Goal: Information Seeking & Learning: Find specific fact

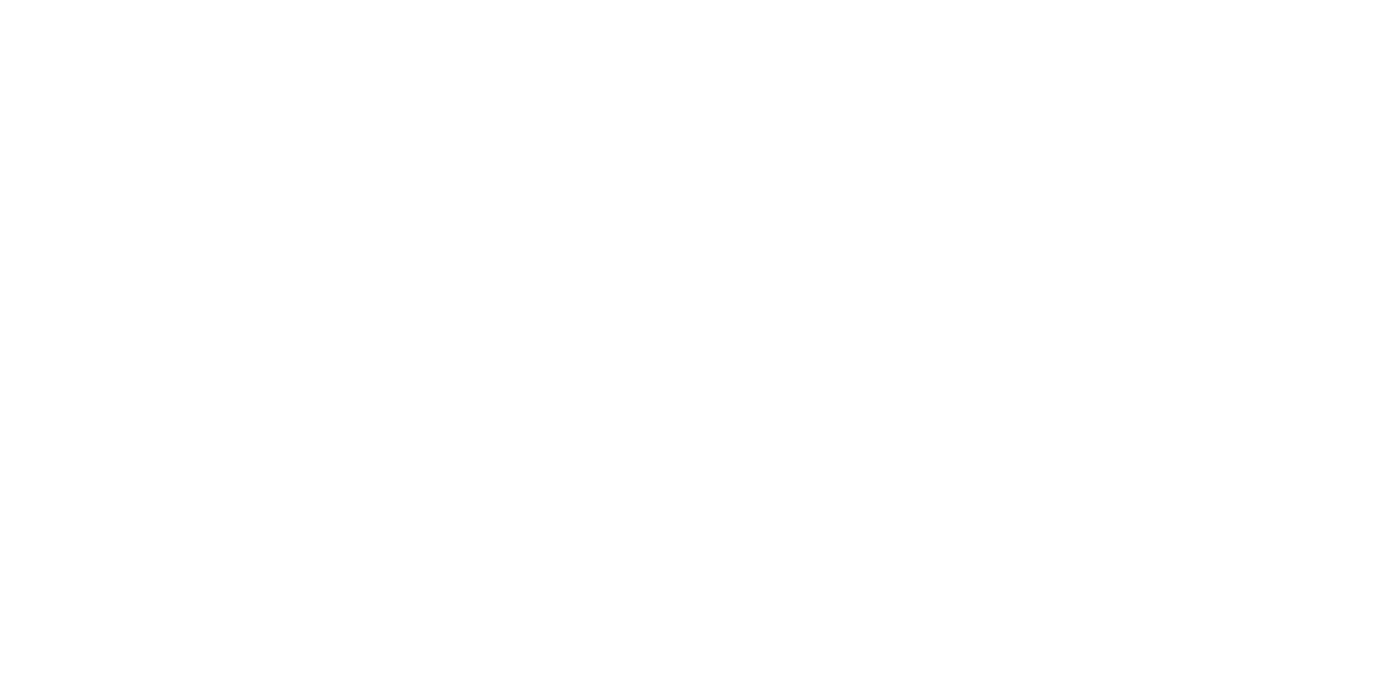
select select "Song"
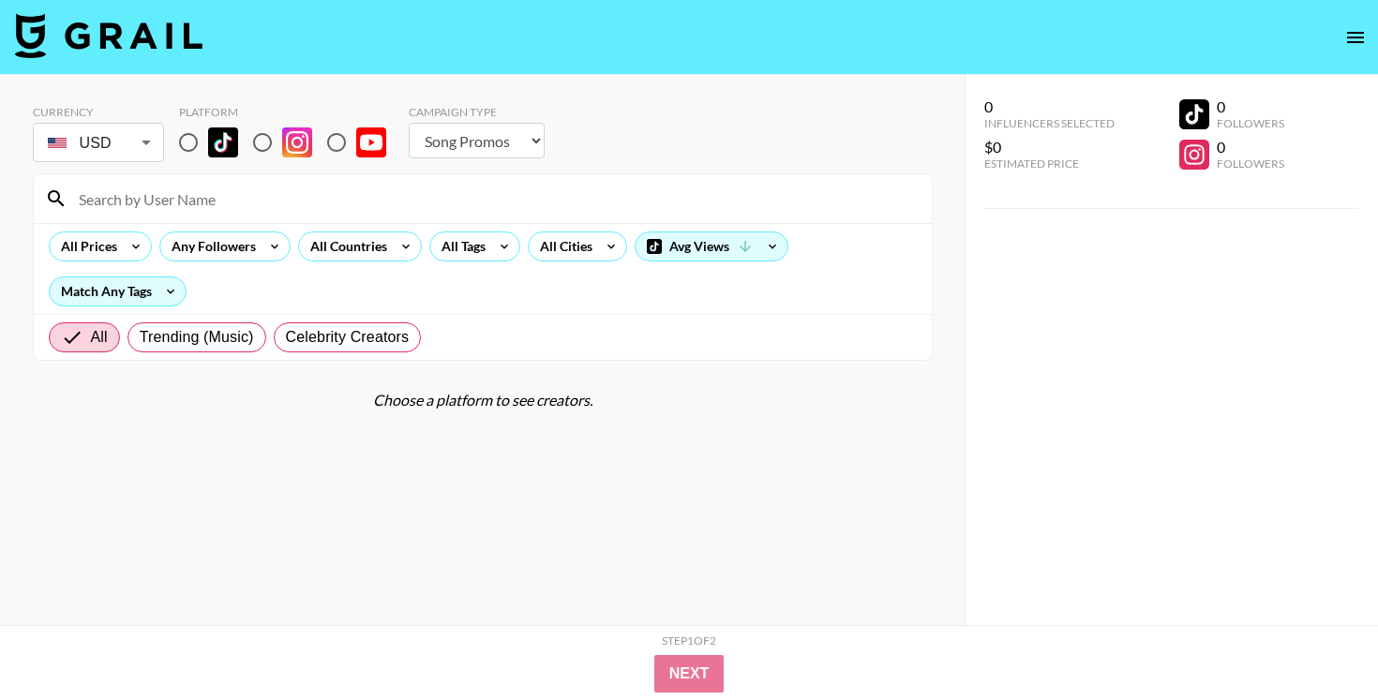
click at [192, 148] on input "radio" at bounding box center [188, 142] width 39 height 39
radio input "true"
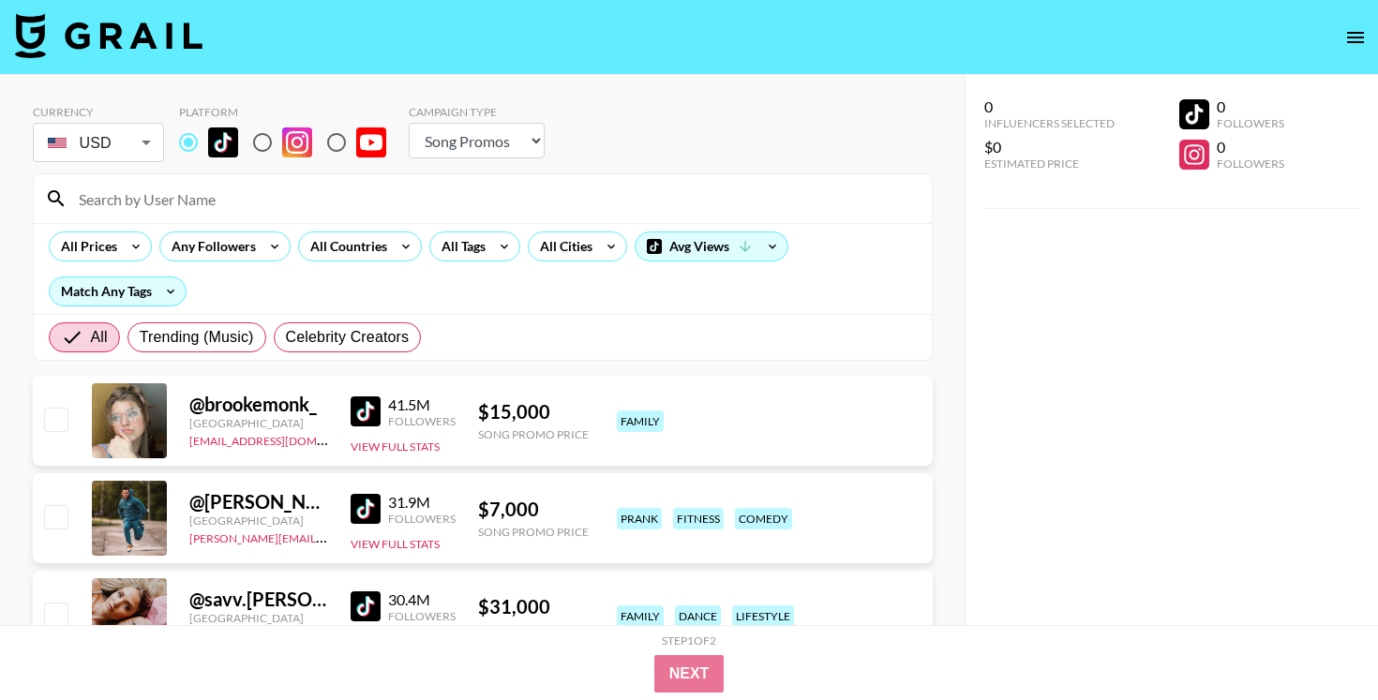
click at [240, 194] on input at bounding box center [494, 199] width 853 height 30
paste input "@trenxhbabymyer"
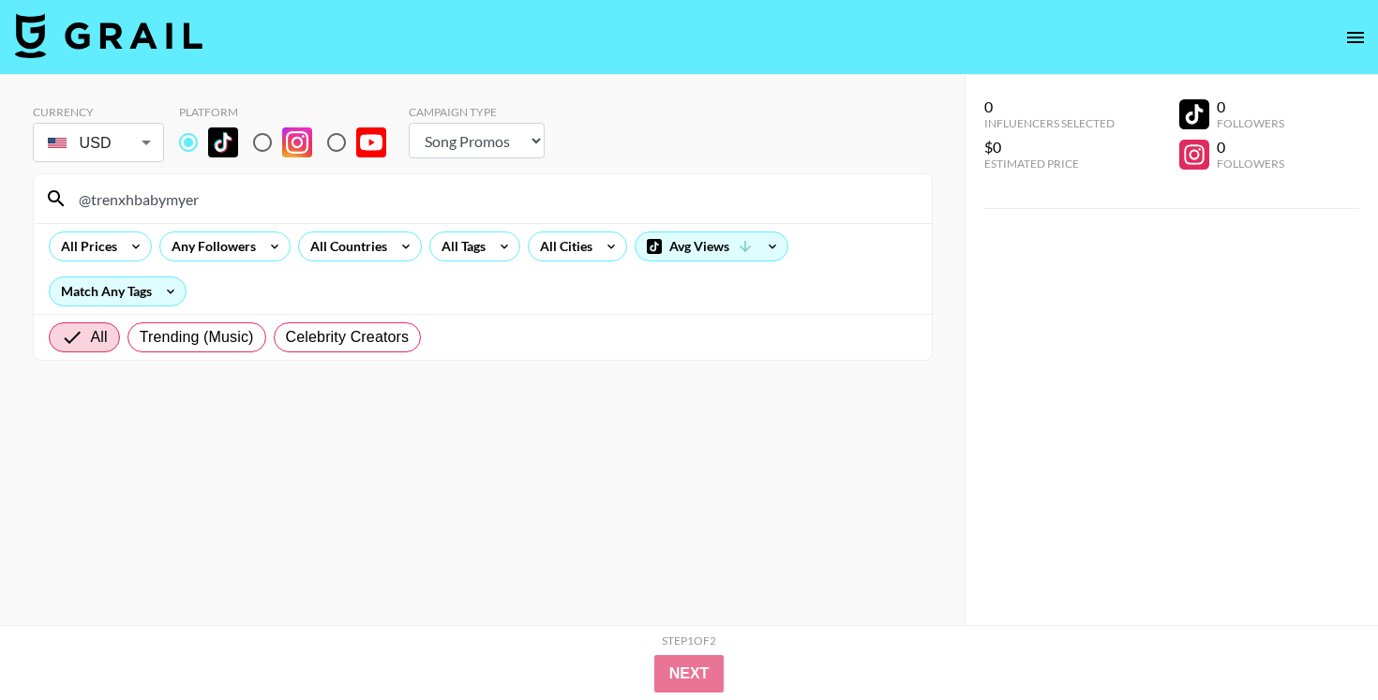
click at [349, 194] on input "@trenxhbabymyer" at bounding box center [494, 199] width 853 height 30
paste input "[URL][DOMAIN_NAME]"
click at [352, 194] on input "@trenxhbabymyerhttps://[DOMAIN_NAME][URL]" at bounding box center [494, 199] width 853 height 30
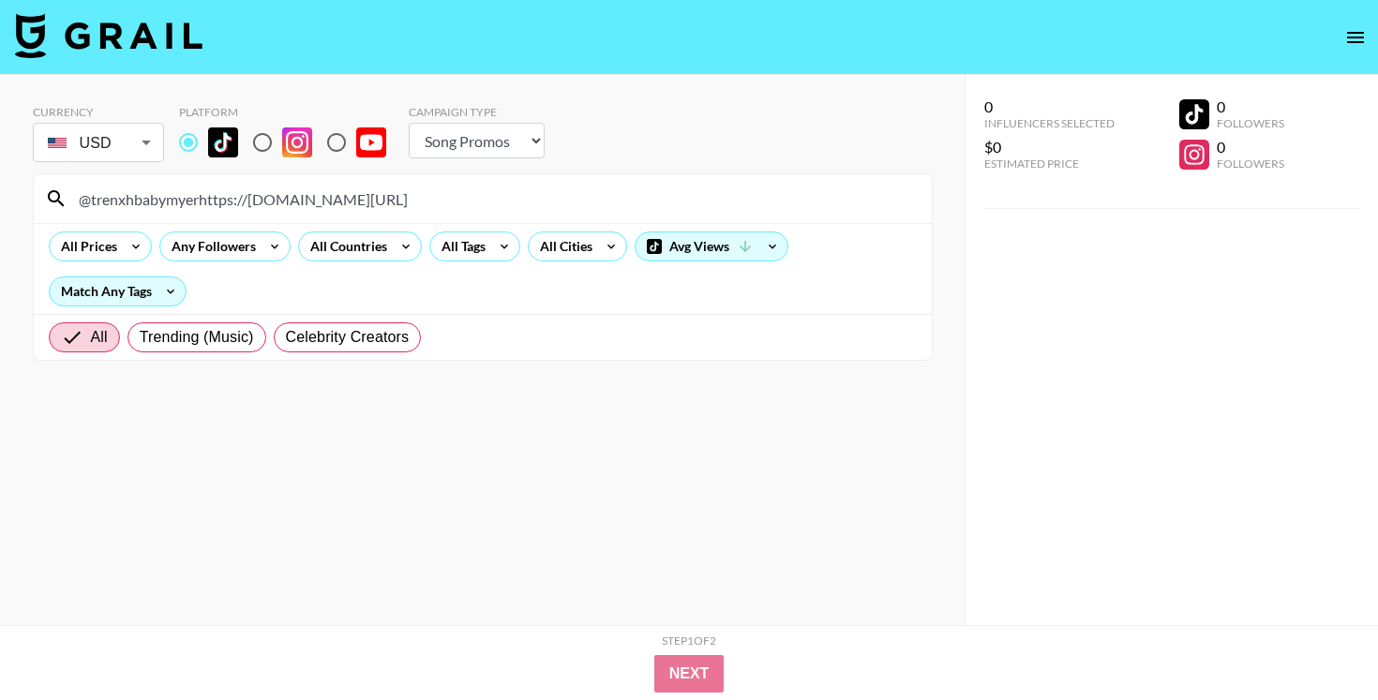
click at [352, 194] on input "@trenxhbabymyerhttps://[DOMAIN_NAME][URL]" at bounding box center [494, 199] width 853 height 30
paste input
drag, startPoint x: 232, startPoint y: 197, endPoint x: 83, endPoint y: 196, distance: 148.2
click at [83, 196] on input "[URL][DOMAIN_NAME]" at bounding box center [494, 199] width 853 height 30
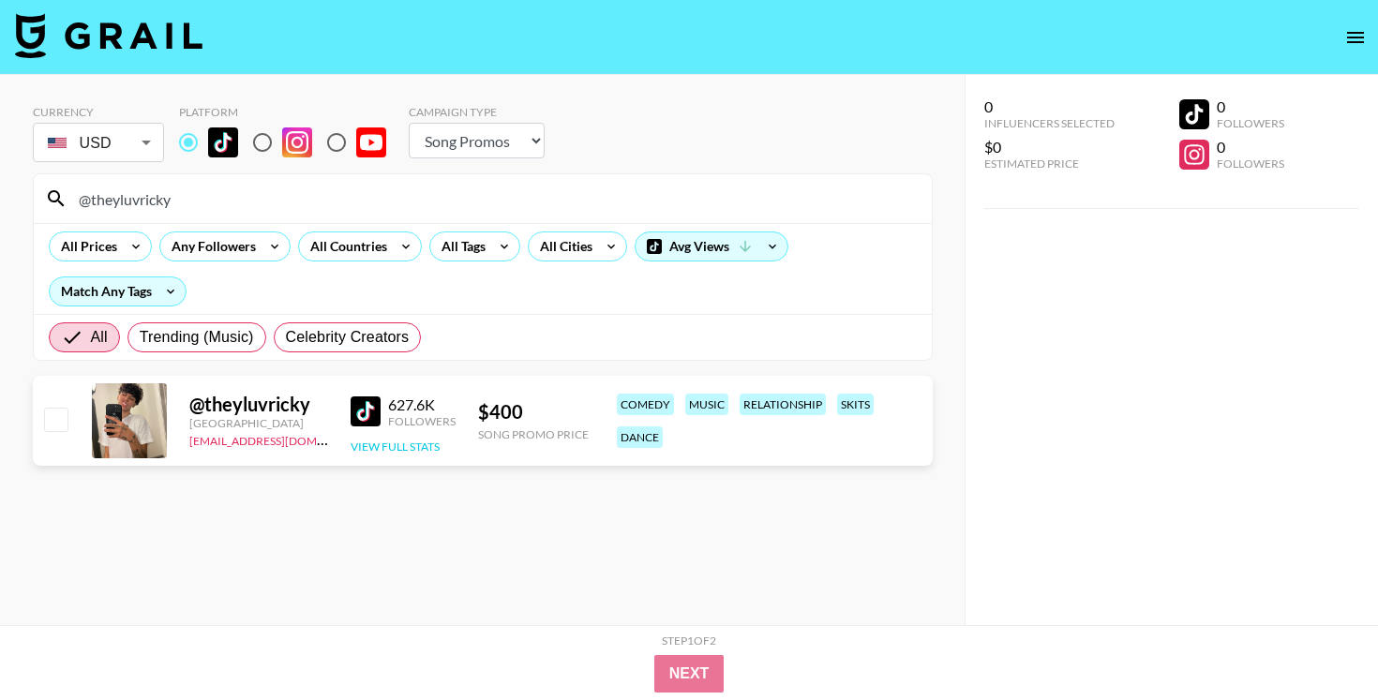
click at [401, 440] on button "View Full Stats" at bounding box center [395, 447] width 89 height 14
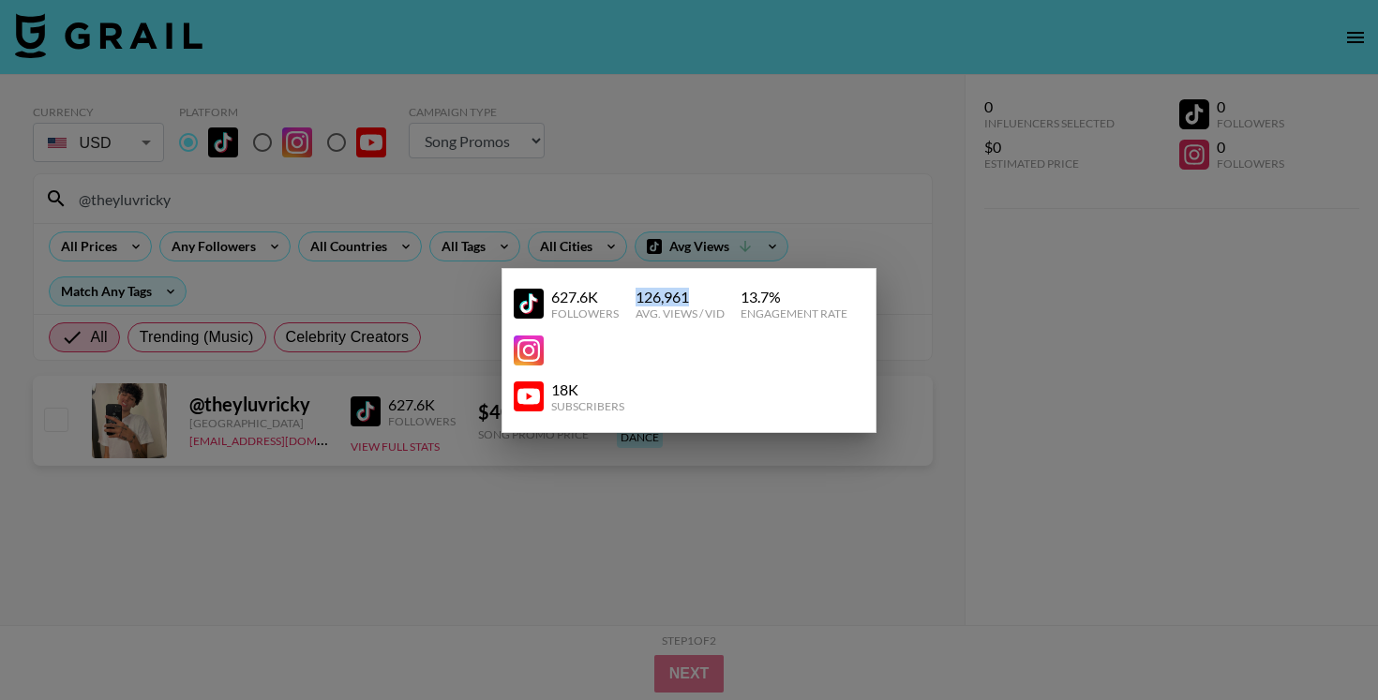
drag, startPoint x: 636, startPoint y: 295, endPoint x: 718, endPoint y: 295, distance: 82.5
click at [718, 295] on div "126,961" at bounding box center [680, 297] width 89 height 19
copy div "126,961"
drag, startPoint x: 744, startPoint y: 295, endPoint x: 847, endPoint y: 295, distance: 103.1
click at [845, 295] on div "13.7 %" at bounding box center [794, 297] width 107 height 19
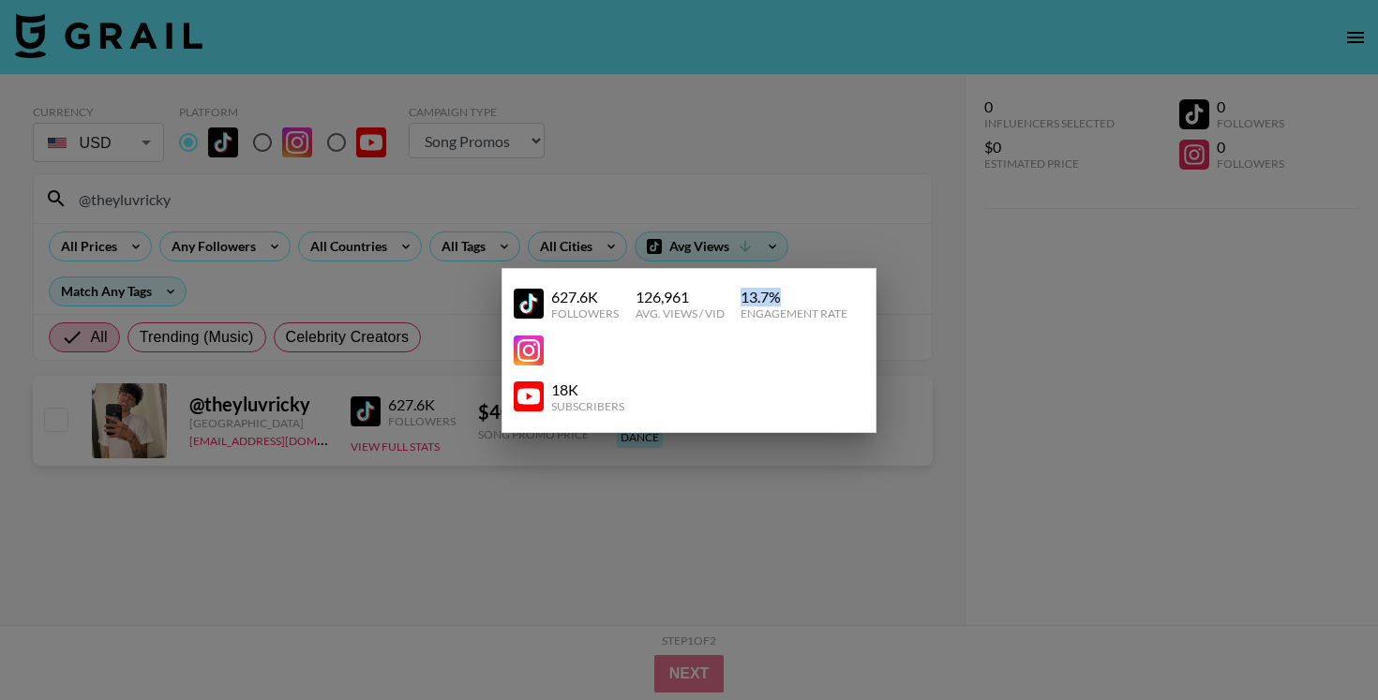
copy div "13.7 %"
click at [581, 233] on div at bounding box center [689, 350] width 1378 height 700
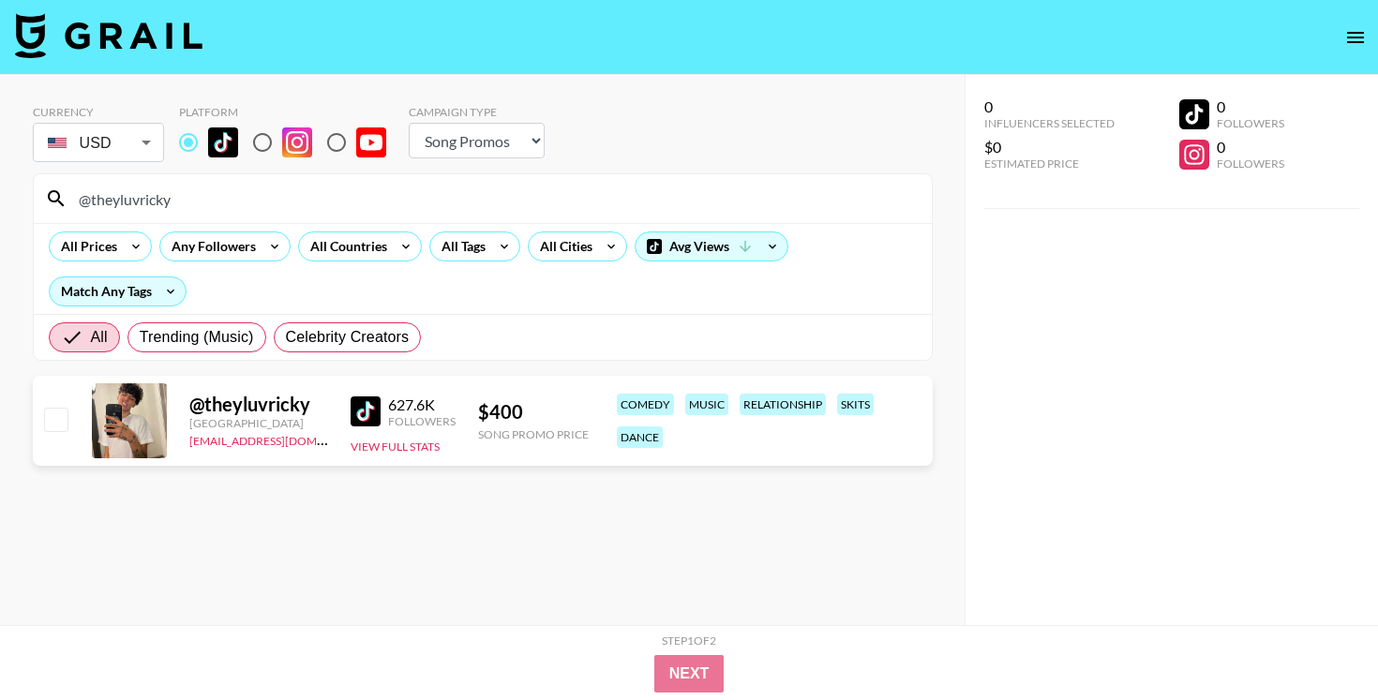
click at [536, 216] on div "@theyluvricky" at bounding box center [483, 198] width 898 height 49
click at [536, 206] on input "@theyluvricky" at bounding box center [494, 199] width 853 height 30
paste input "kennabeann14"
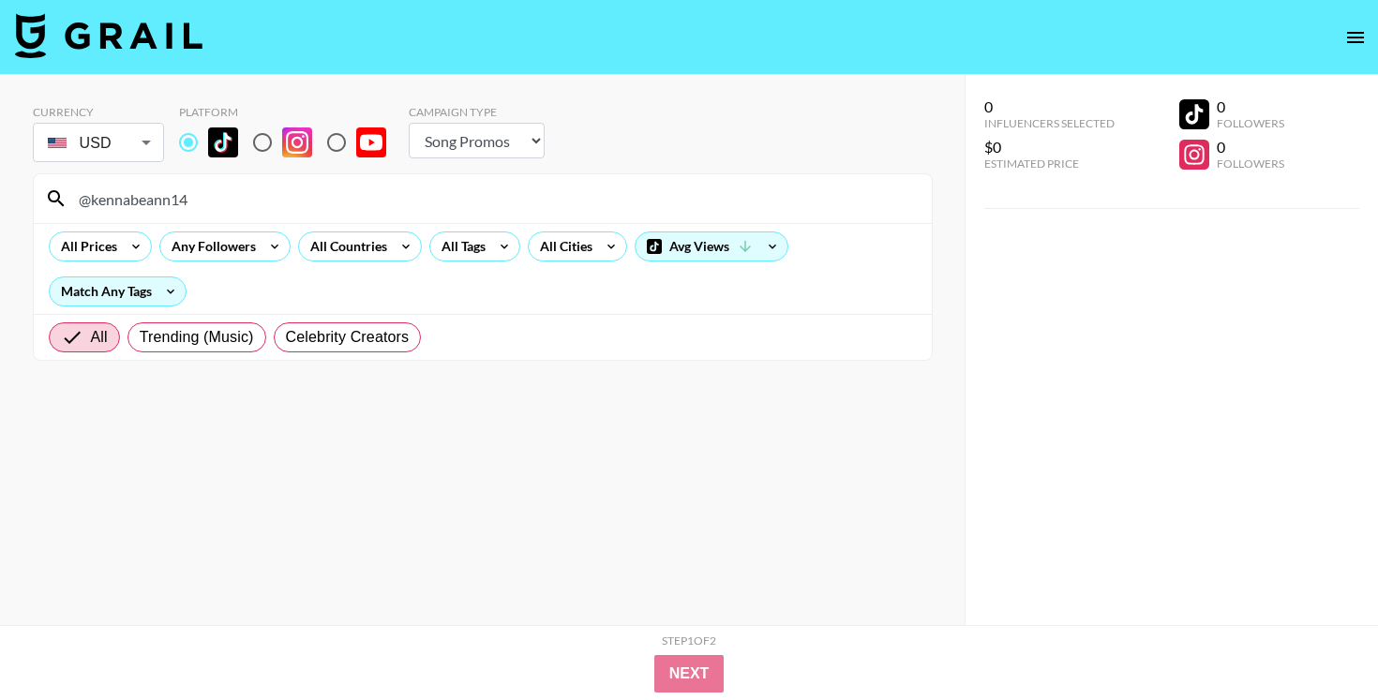
type input "@kennabeann14"
